Goal: Task Accomplishment & Management: Manage account settings

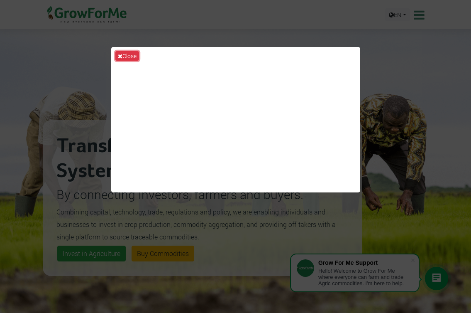
click at [127, 56] on button "Close" at bounding box center [127, 56] width 24 height 10
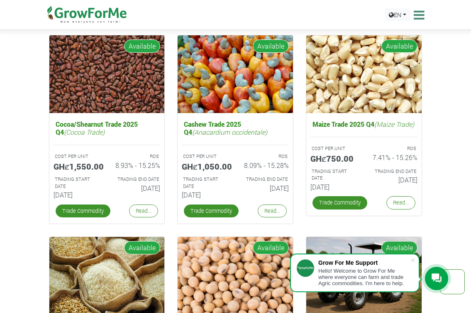
scroll to position [1246, 0]
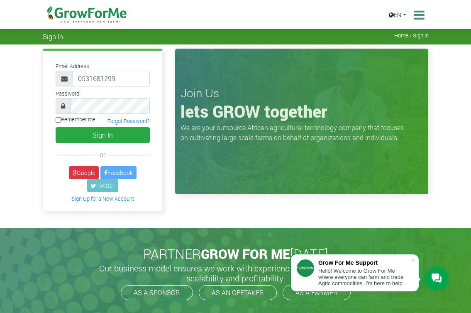
type input "0531681299"
click at [123, 119] on link "Forgot Password?" at bounding box center [129, 121] width 42 height 7
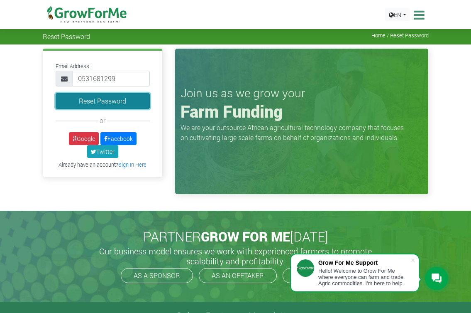
click at [89, 103] on button "Reset Password" at bounding box center [103, 101] width 95 height 16
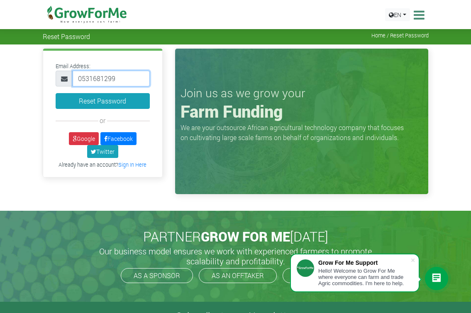
click at [121, 78] on input "0531681299" at bounding box center [112, 79] width 78 height 16
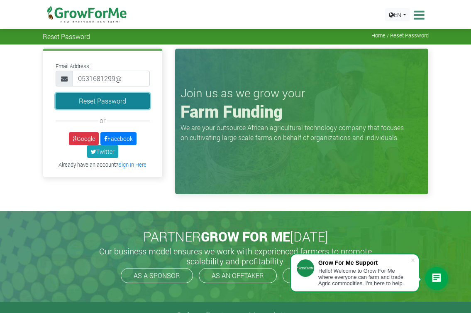
click at [113, 103] on button "Reset Password" at bounding box center [103, 101] width 95 height 16
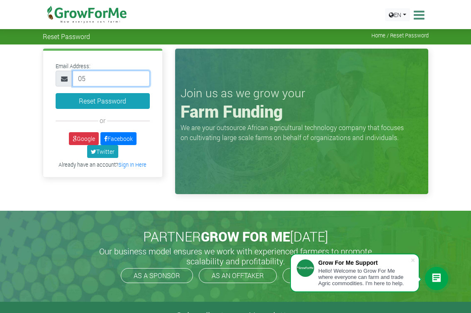
type input "0"
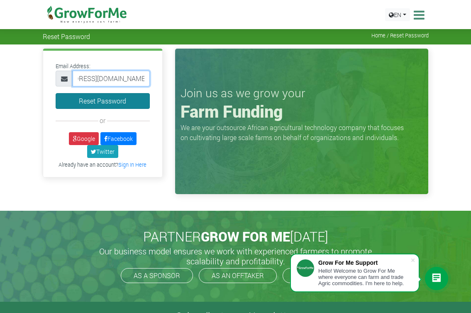
type input "juliusopokuamankwah@gmail.com"
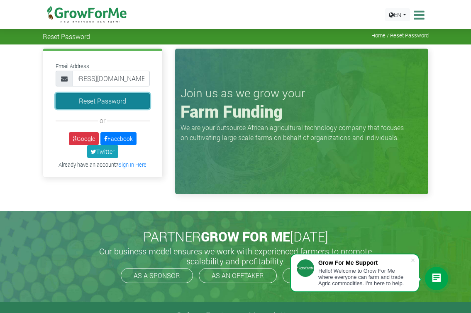
scroll to position [0, 0]
click at [127, 98] on button "Reset Password" at bounding box center [103, 101] width 95 height 16
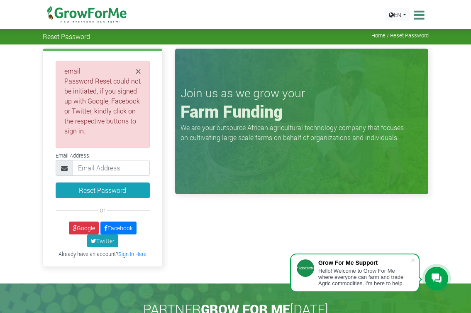
click at [108, 211] on div "or" at bounding box center [103, 210] width 95 height 10
